Goal: Find specific page/section

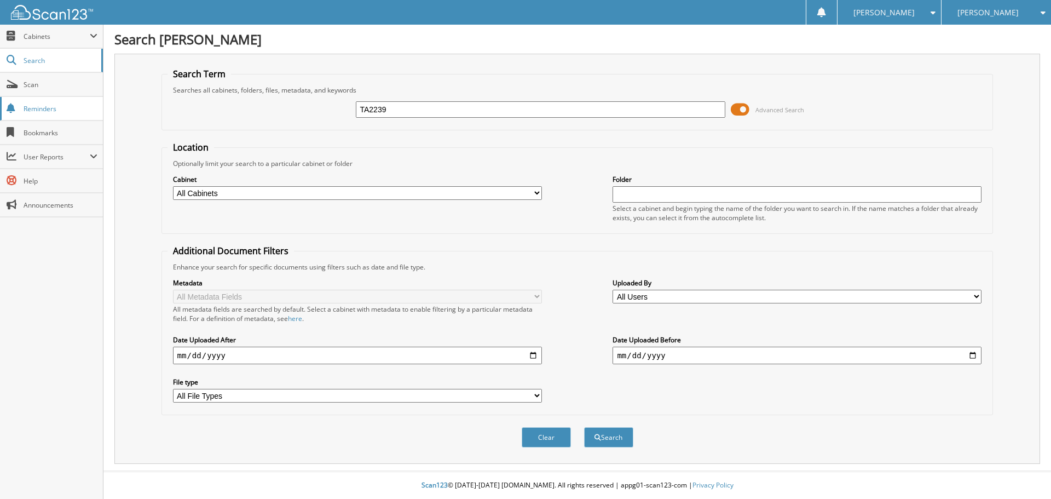
type input "TA2239"
click at [584, 427] on button "Search" at bounding box center [608, 437] width 49 height 20
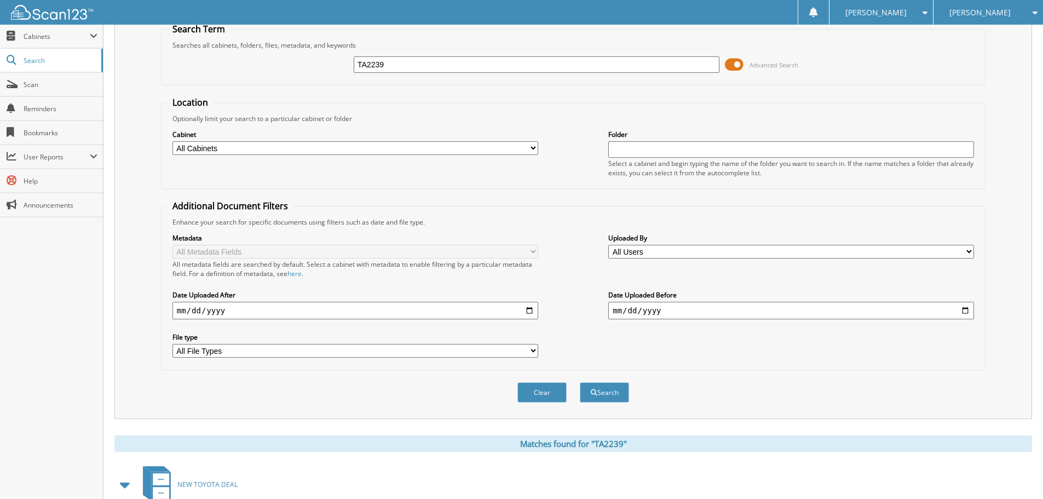
scroll to position [174, 0]
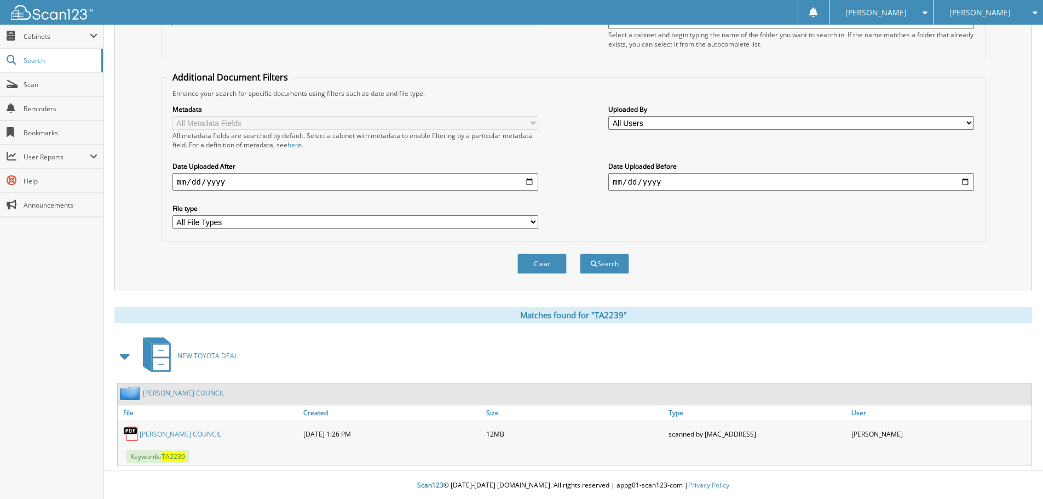
click at [169, 437] on link "[PERSON_NAME] COUNCIL" at bounding box center [181, 433] width 82 height 9
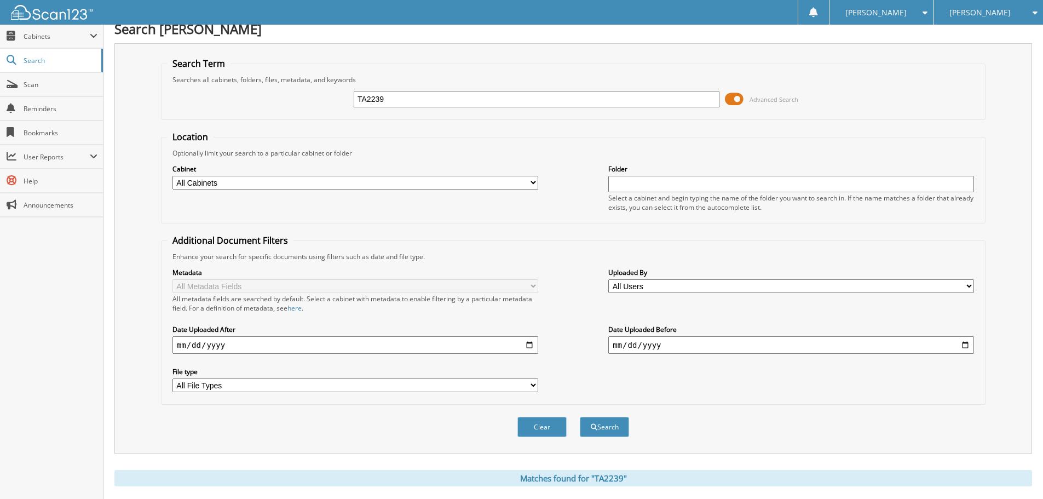
scroll to position [0, 0]
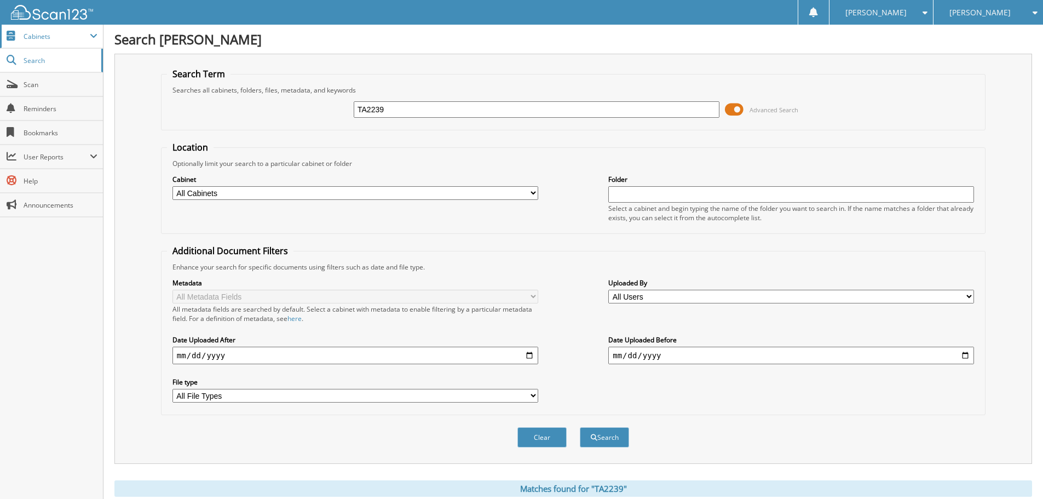
click at [60, 34] on span "Cabinets" at bounding box center [57, 36] width 66 height 9
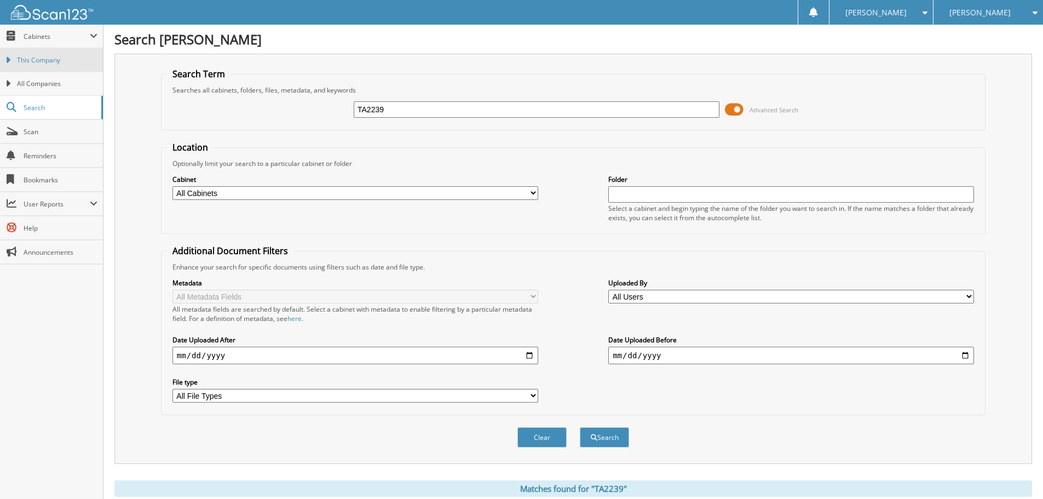
click at [58, 61] on span "This Company" at bounding box center [57, 60] width 80 height 10
